Goal: Book appointment/travel/reservation

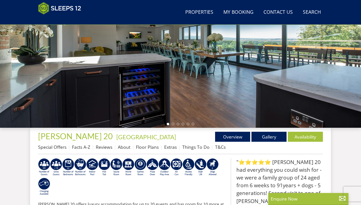
scroll to position [90, 0]
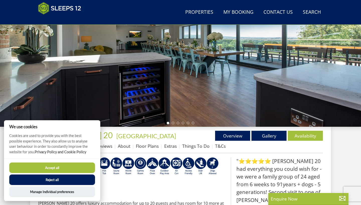
click at [64, 168] on button "Accept all" at bounding box center [52, 168] width 86 height 11
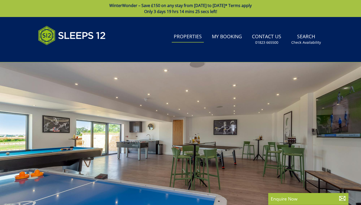
click at [190, 38] on link "Properties" at bounding box center [188, 36] width 32 height 11
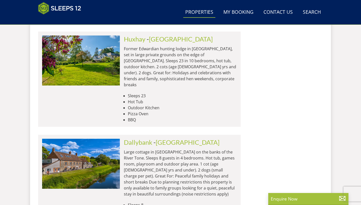
scroll to position [1253, 0]
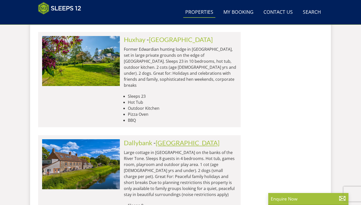
click at [167, 139] on link "[GEOGRAPHIC_DATA]" at bounding box center [188, 143] width 64 height 8
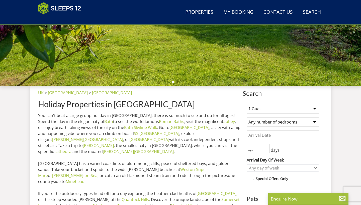
scroll to position [128, 0]
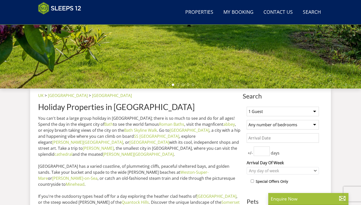
select select "6"
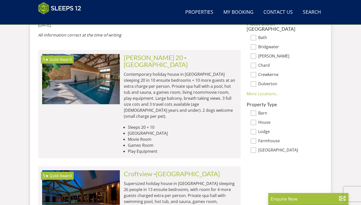
scroll to position [380, 0]
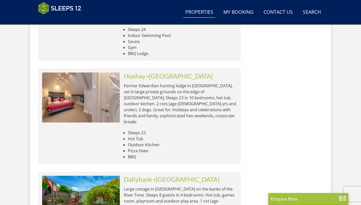
scroll to position [1223, 0]
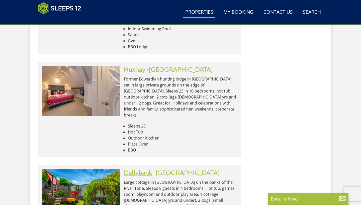
click at [135, 169] on link "Dallybank" at bounding box center [138, 173] width 28 height 8
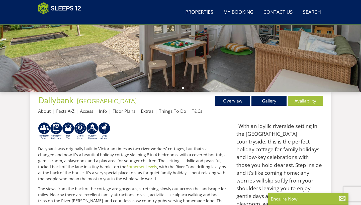
scroll to position [126, 0]
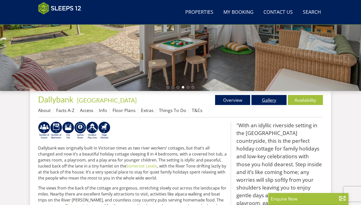
click at [272, 101] on link "Gallery" at bounding box center [268, 100] width 35 height 10
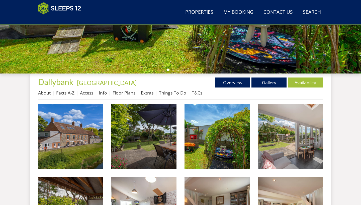
scroll to position [182, 0]
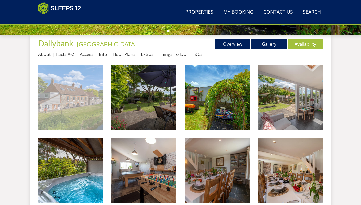
click at [44, 91] on img at bounding box center [70, 98] width 65 height 65
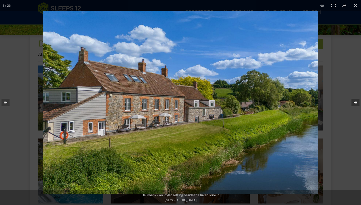
click at [356, 102] on button at bounding box center [352, 102] width 18 height 25
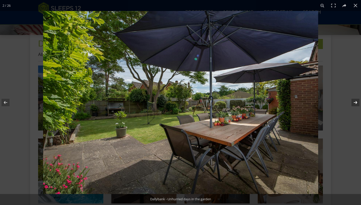
click at [356, 102] on button at bounding box center [352, 102] width 18 height 25
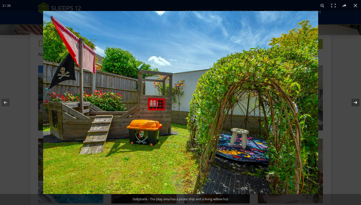
click at [356, 102] on button at bounding box center [352, 102] width 18 height 25
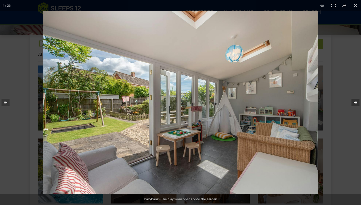
click at [356, 102] on button at bounding box center [352, 102] width 18 height 25
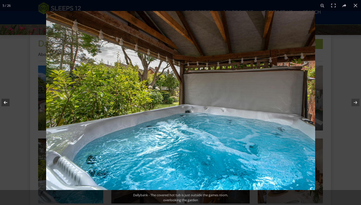
click at [4, 102] on button at bounding box center [9, 102] width 18 height 25
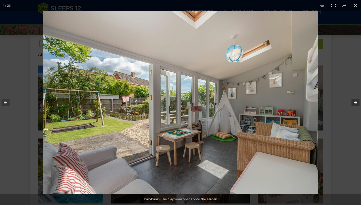
click at [355, 101] on button at bounding box center [352, 102] width 18 height 25
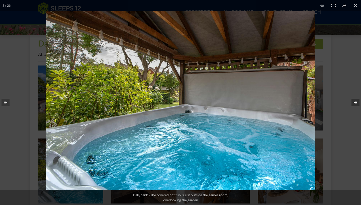
click at [355, 101] on button at bounding box center [352, 102] width 18 height 25
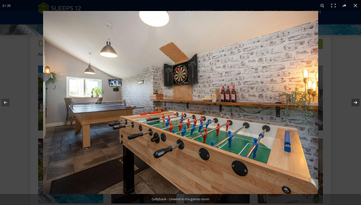
click at [355, 101] on button at bounding box center [352, 102] width 18 height 25
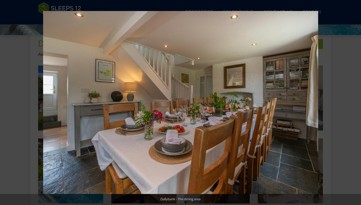
click at [355, 101] on button at bounding box center [352, 102] width 18 height 25
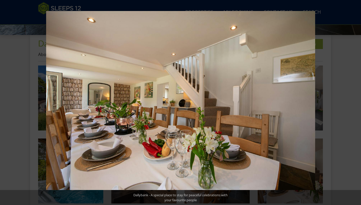
click at [355, 101] on button at bounding box center [352, 102] width 18 height 25
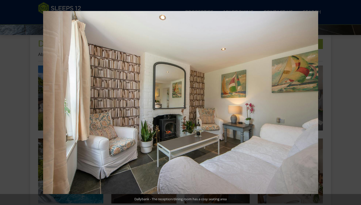
click at [355, 101] on button at bounding box center [352, 102] width 18 height 25
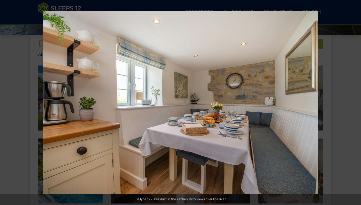
click at [355, 101] on button at bounding box center [352, 102] width 18 height 25
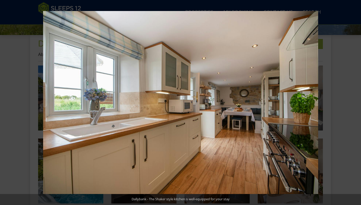
click at [355, 101] on button at bounding box center [352, 102] width 18 height 25
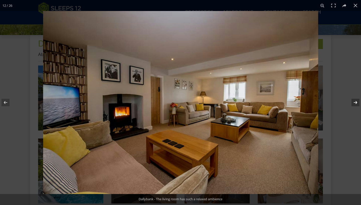
click at [355, 102] on button at bounding box center [352, 102] width 18 height 25
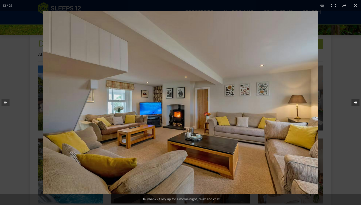
click at [355, 102] on button at bounding box center [352, 102] width 18 height 25
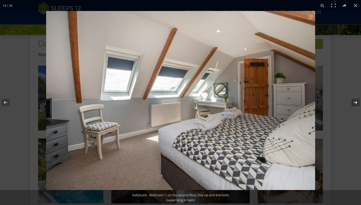
click at [355, 102] on button at bounding box center [352, 102] width 18 height 25
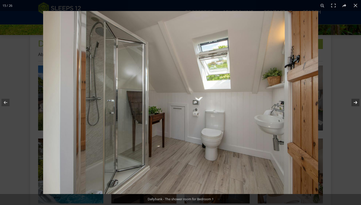
click at [355, 102] on button at bounding box center [352, 102] width 18 height 25
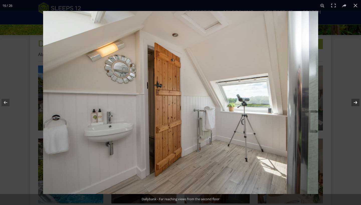
click at [355, 102] on button at bounding box center [352, 102] width 18 height 25
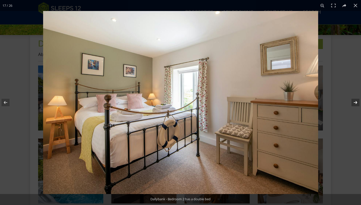
click at [355, 102] on button at bounding box center [352, 102] width 18 height 25
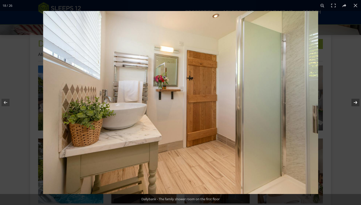
click at [355, 102] on button at bounding box center [352, 102] width 18 height 25
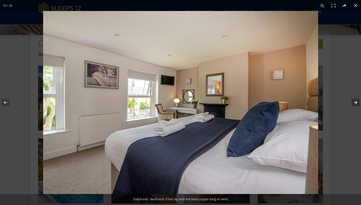
click at [355, 102] on button at bounding box center [352, 102] width 18 height 25
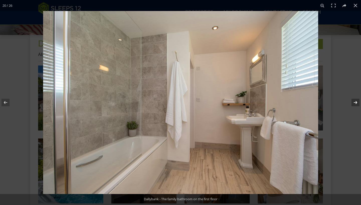
click at [355, 102] on button at bounding box center [352, 102] width 18 height 25
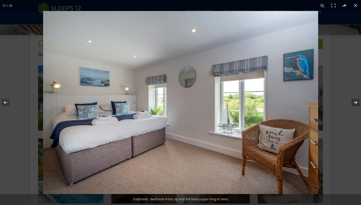
click at [355, 102] on button at bounding box center [352, 102] width 18 height 25
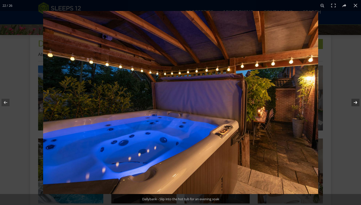
click at [355, 102] on button at bounding box center [352, 102] width 18 height 25
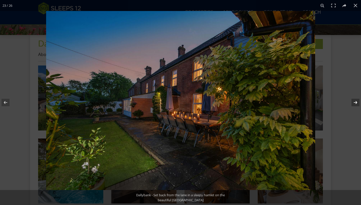
click at [355, 102] on button at bounding box center [352, 102] width 18 height 25
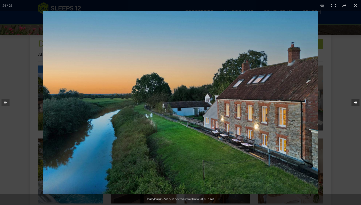
click at [355, 102] on button at bounding box center [352, 102] width 18 height 25
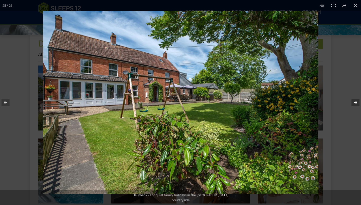
click at [355, 102] on button at bounding box center [352, 102] width 18 height 25
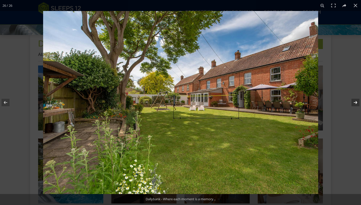
click at [354, 101] on button at bounding box center [352, 102] width 18 height 25
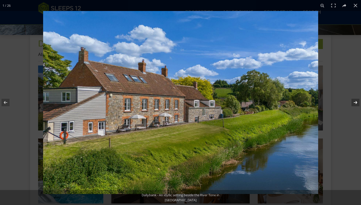
click at [354, 101] on button at bounding box center [352, 102] width 18 height 25
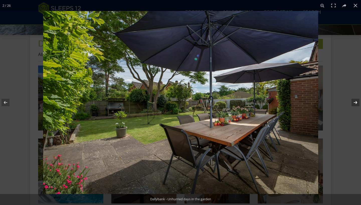
click at [354, 101] on button at bounding box center [352, 102] width 18 height 25
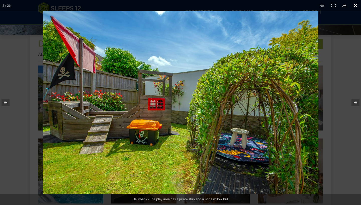
click at [355, 6] on button at bounding box center [355, 5] width 11 height 11
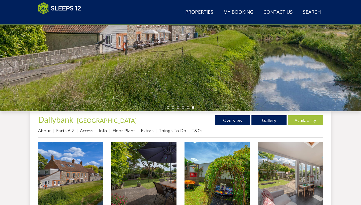
scroll to position [105, 0]
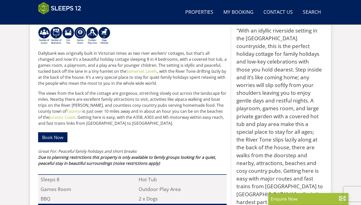
scroll to position [221, 0]
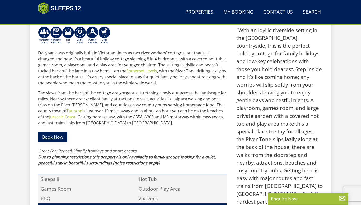
click at [55, 139] on link "Book Now" at bounding box center [52, 137] width 29 height 10
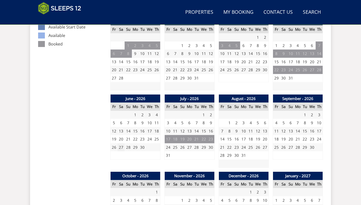
scroll to position [316, 0]
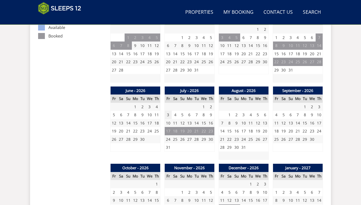
click at [168, 112] on td "3" at bounding box center [168, 115] width 7 height 8
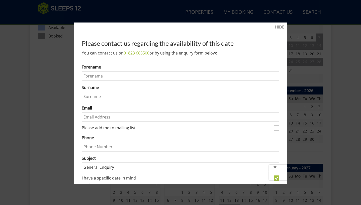
scroll to position [0, 0]
type input "[PERSON_NAME]"
type input "[EMAIL_ADDRESS][DOMAIN_NAME]"
type input "07725442909"
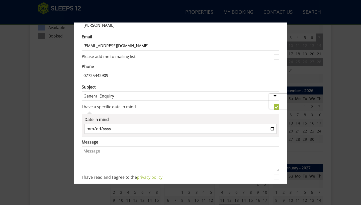
scroll to position [72, 0]
select select "1169"
click at [124, 129] on input "[DATE]" at bounding box center [180, 129] width 192 height 10
type input "0019-07-03"
type input "[DATE]"
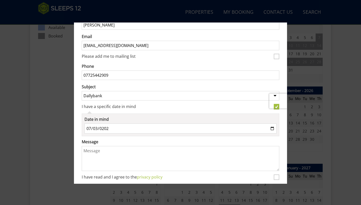
click at [198, 160] on textarea "Message" at bounding box center [180, 158] width 197 height 25
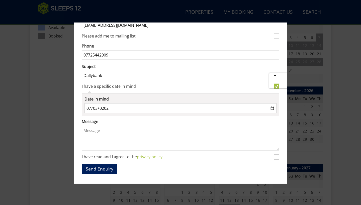
scroll to position [94, 0]
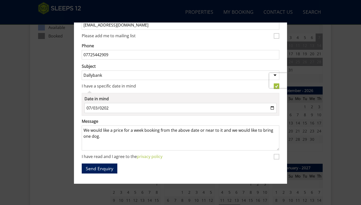
click at [145, 130] on textarea "We would like a price for a week booking from the above date or near to it and …" at bounding box center [180, 138] width 197 height 25
click at [183, 131] on textarea "We would like a price for a week for 6 adults booking from the above date or ne…" at bounding box center [180, 138] width 197 height 25
type textarea "We would like a price for a week for 6 adults from the above date or near to it…"
click at [276, 160] on input "I have read and I agree to the privacy policy" at bounding box center [276, 157] width 6 height 6
checkbox input "true"
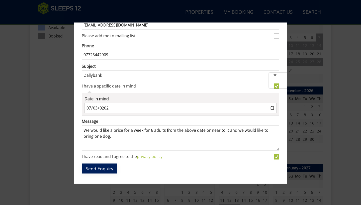
click at [101, 169] on button "Send Enquiry" at bounding box center [100, 169] width 36 height 10
